Goal: Book appointment/travel/reservation

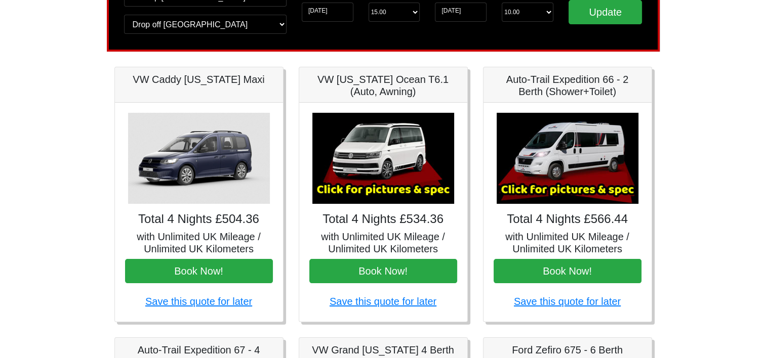
scroll to position [101, 0]
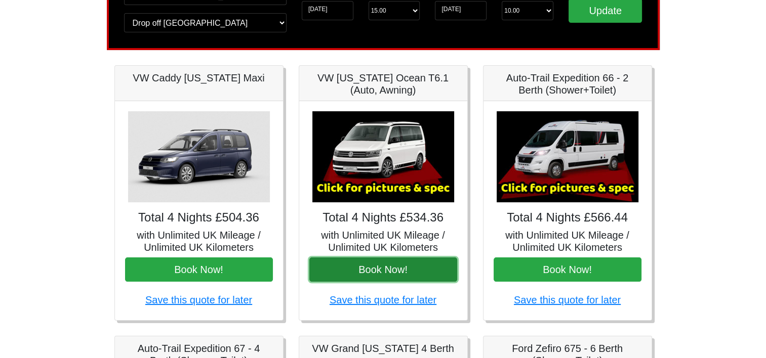
click at [400, 267] on button "Book Now!" at bounding box center [383, 270] width 148 height 24
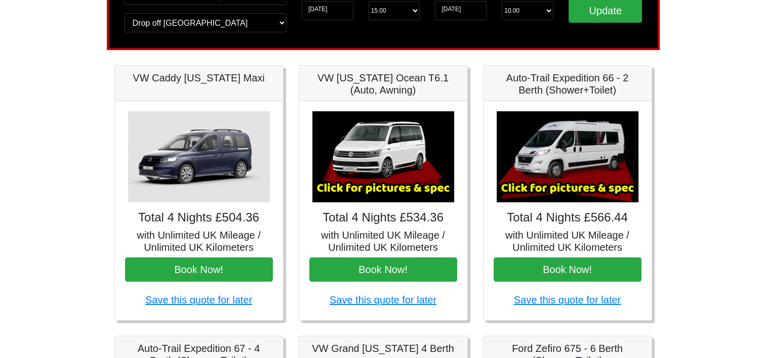
scroll to position [0, 0]
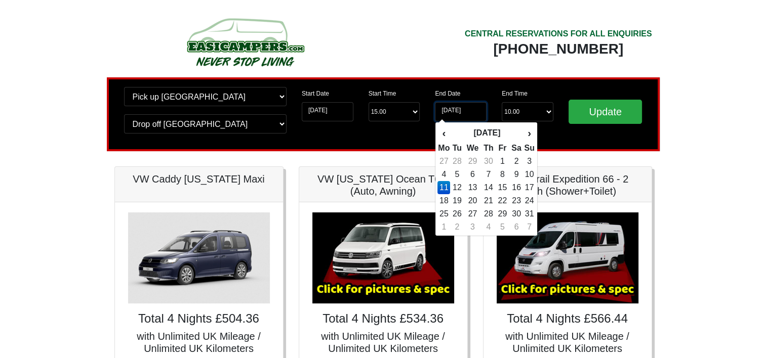
click at [453, 118] on input "11-05-2026" at bounding box center [461, 111] width 52 height 19
click at [463, 188] on td "12" at bounding box center [457, 187] width 14 height 13
type input "12-05-2026"
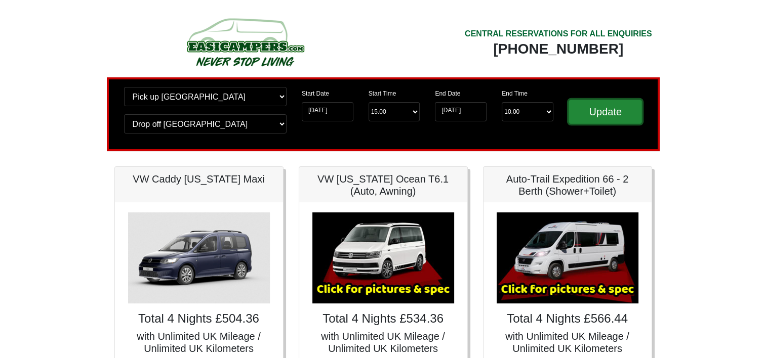
click at [621, 113] on input "Update" at bounding box center [605, 112] width 74 height 24
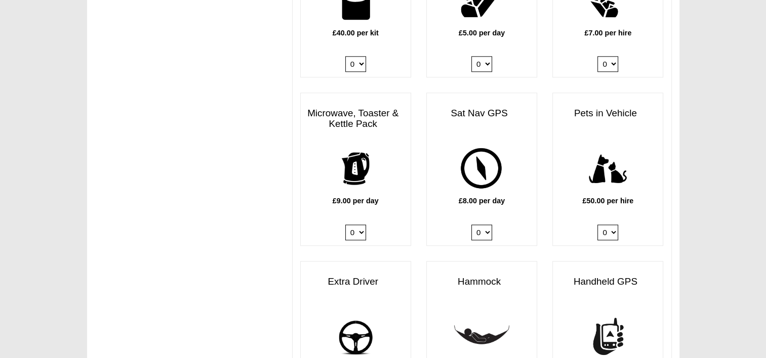
scroll to position [1215, 0]
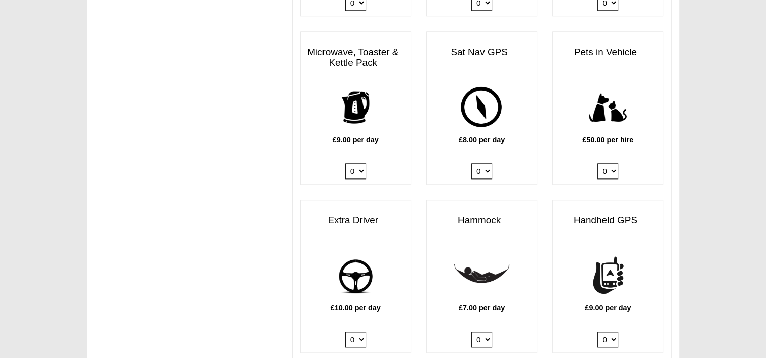
click at [357, 332] on select "0 1" at bounding box center [355, 340] width 21 height 16
select select "Extra Driver x QTY 1 @ 10.00 GBP per day."
click at [345, 332] on select "0 1" at bounding box center [355, 340] width 21 height 16
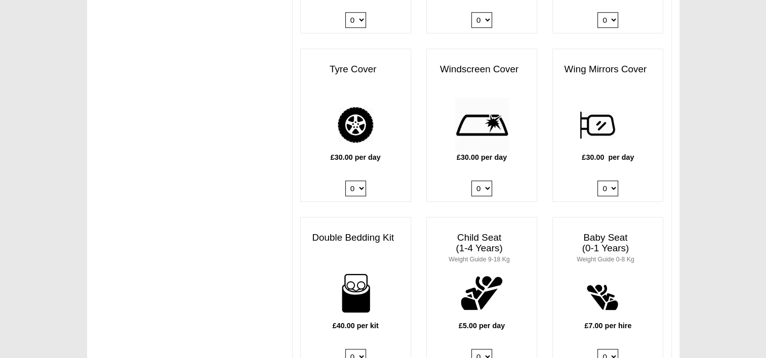
scroll to position [607, 0]
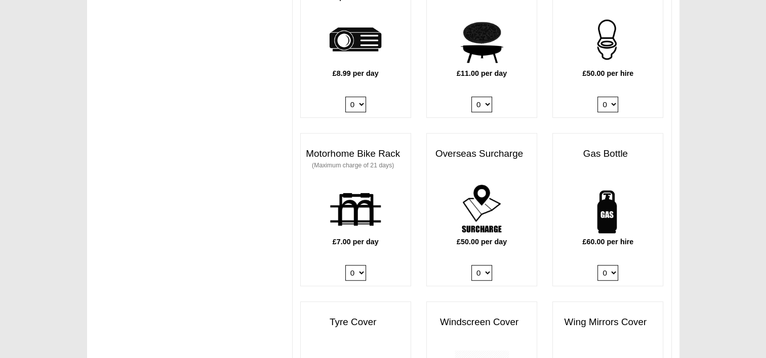
click at [611, 265] on select "0 1" at bounding box center [607, 273] width 21 height 16
select select "Gas Bottle x QTY 1 @ 60.00 GBP per hire."
click at [597, 265] on select "0 1" at bounding box center [607, 273] width 21 height 16
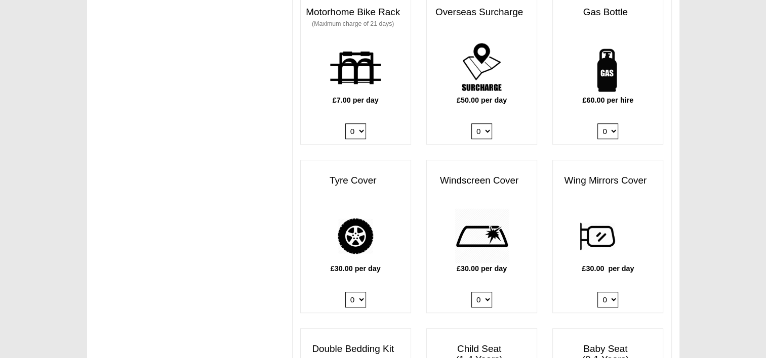
scroll to position [911, 0]
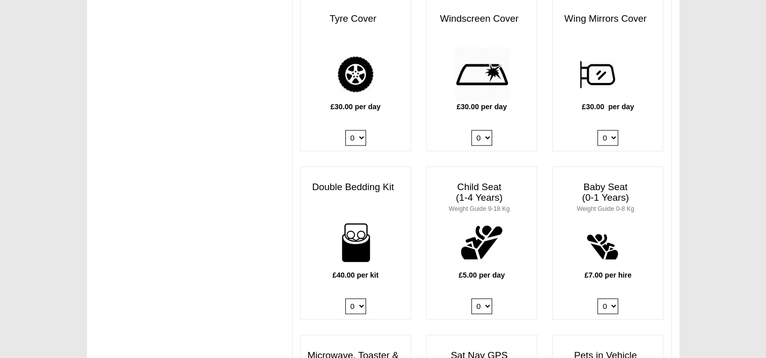
click at [350, 299] on select "0 1 2 3 4" at bounding box center [355, 307] width 21 height 16
select select "Double Bedding Kit x QTY 1 @ 40.00 GBP per kit."
click at [345, 299] on select "0 1 2 3 4" at bounding box center [355, 307] width 21 height 16
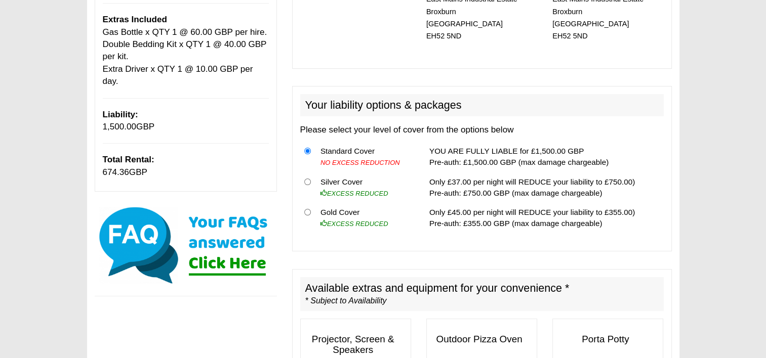
scroll to position [0, 0]
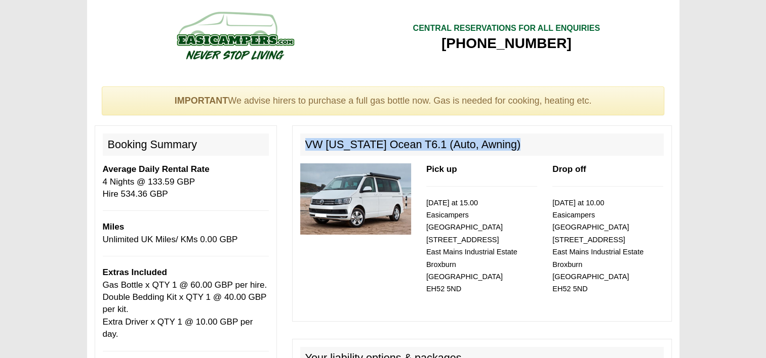
drag, startPoint x: 525, startPoint y: 142, endPoint x: 300, endPoint y: 129, distance: 225.6
click at [300, 129] on div "VW California Ocean T6.1 (Auto, Awning) Pick up 07/05/2026 at 15.00 Easicampers…" at bounding box center [482, 224] width 380 height 196
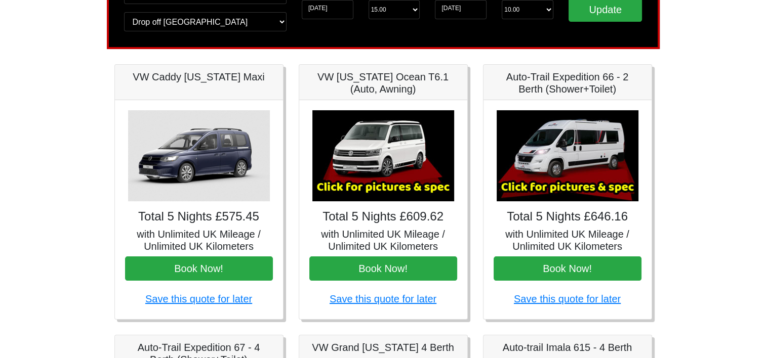
scroll to position [152, 0]
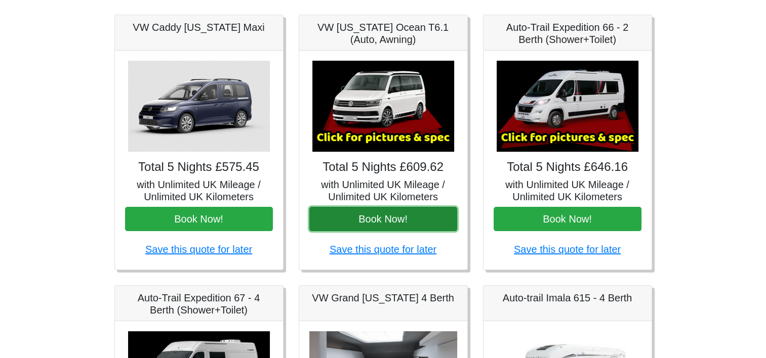
click at [413, 224] on button "Book Now!" at bounding box center [383, 219] width 148 height 24
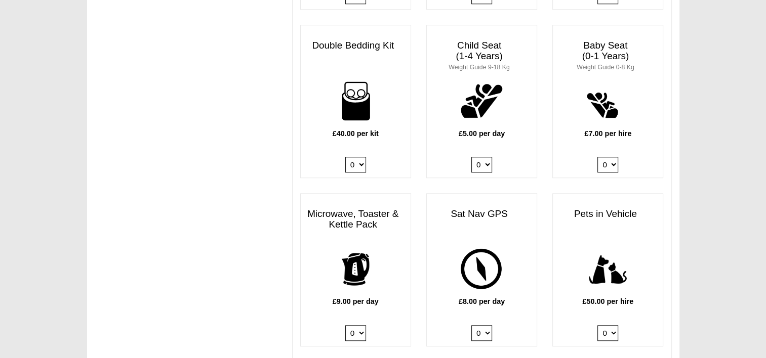
scroll to position [1215, 0]
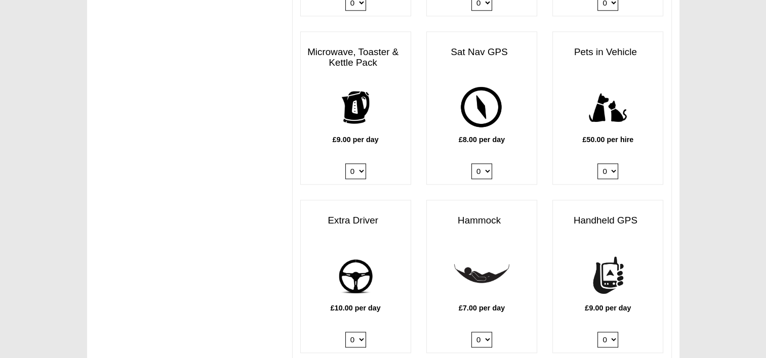
click at [356, 332] on select "0 1" at bounding box center [355, 340] width 21 height 16
select select "Extra Driver x QTY 1 @ 10.00 GBP per day."
click at [345, 332] on select "0 1" at bounding box center [355, 340] width 21 height 16
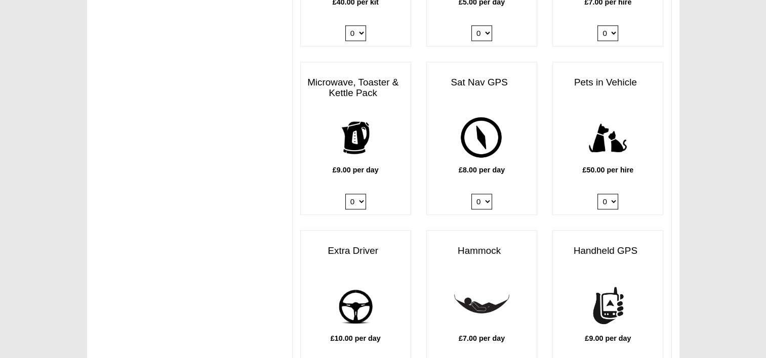
scroll to position [1316, 0]
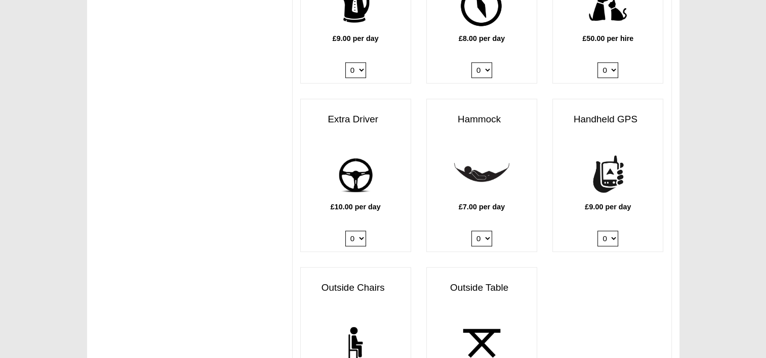
drag, startPoint x: 356, startPoint y: 220, endPoint x: 354, endPoint y: 231, distance: 11.8
click at [356, 231] on select "0 1" at bounding box center [355, 239] width 21 height 16
select select
click at [345, 231] on select "0 1" at bounding box center [355, 239] width 21 height 16
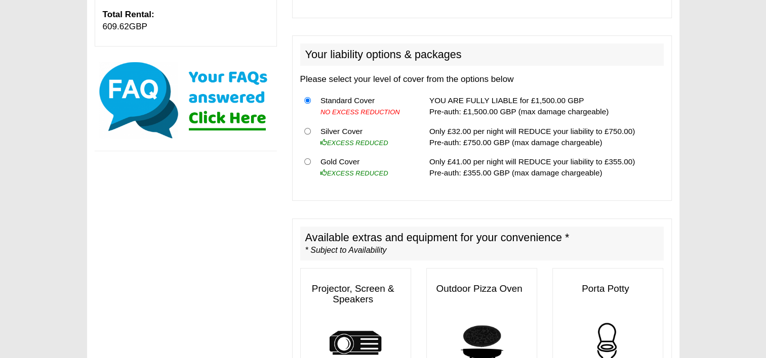
scroll to position [101, 0]
